Goal: Find specific page/section: Find specific page/section

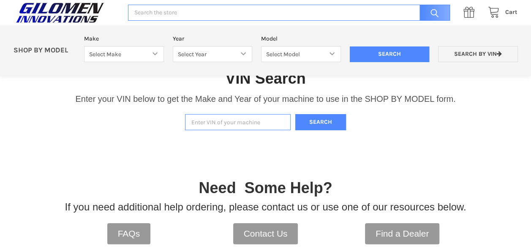
click at [210, 123] on input "Enter VIN of your machine" at bounding box center [238, 122] width 106 height 16
type input "4xawh68a292709184"
click at [318, 123] on button "Search" at bounding box center [320, 122] width 51 height 16
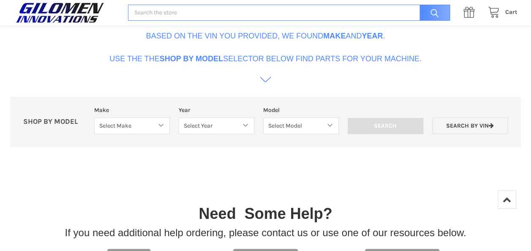
scroll to position [300, 0]
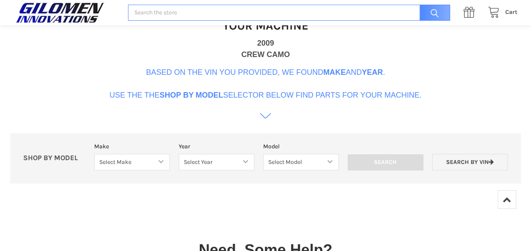
click at [267, 115] on icon at bounding box center [265, 116] width 11 height 11
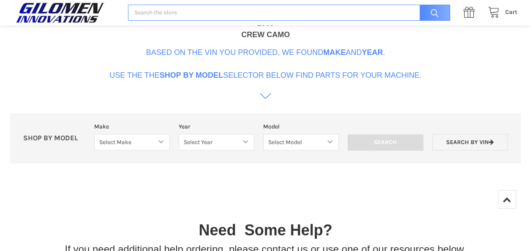
click at [265, 100] on icon at bounding box center [265, 96] width 11 height 11
click at [312, 142] on select "Select Model" at bounding box center [301, 142] width 76 height 16
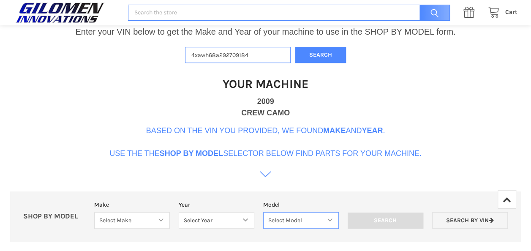
scroll to position [278, 0]
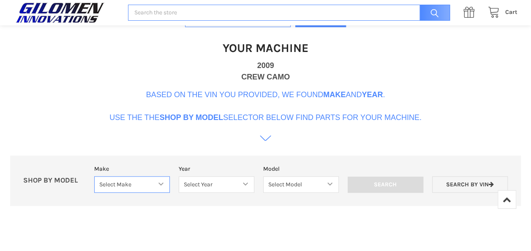
click at [158, 188] on select "Select Make Bobcat UTV Gravely UTV ACE 900 RANGER 570 Ranger 700 / 800 RANGER 9…" at bounding box center [132, 184] width 76 height 16
click at [214, 182] on select "Select Year" at bounding box center [217, 184] width 76 height 16
click at [212, 185] on select "Select Year" at bounding box center [217, 184] width 76 height 16
click at [144, 186] on select "Select Make Bobcat UTV Gravely UTV ACE 900 RANGER 570 Ranger 700 / 800 RANGER 9…" at bounding box center [132, 184] width 76 height 16
select select "476"
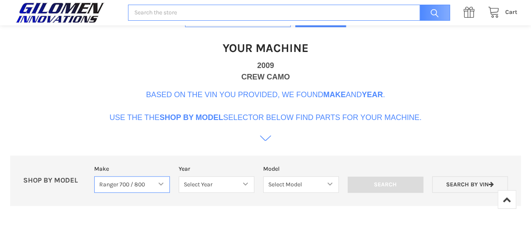
click at [94, 176] on select "Select Make Bobcat UTV Gravely UTV ACE 900 RANGER 570 Ranger 700 / 800 RANGER 9…" at bounding box center [132, 184] width 76 height 16
click at [219, 185] on select "Select Year [DATE]-[DATE]" at bounding box center [216, 184] width 76 height 16
select select "582"
click at [178, 176] on select "Select Year [DATE]-[DATE]" at bounding box center [216, 184] width 76 height 16
click at [297, 184] on select "Select Model [DATE]-[DATE] Ranger 700 / 800 Models" at bounding box center [301, 184] width 76 height 16
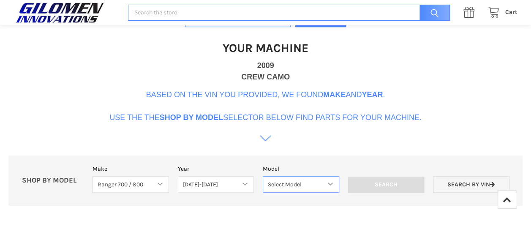
select select "477"
click at [263, 176] on select "Select Model [DATE]-[DATE] Ranger 700 / 800 Models" at bounding box center [301, 184] width 76 height 16
